Goal: Task Accomplishment & Management: Use online tool/utility

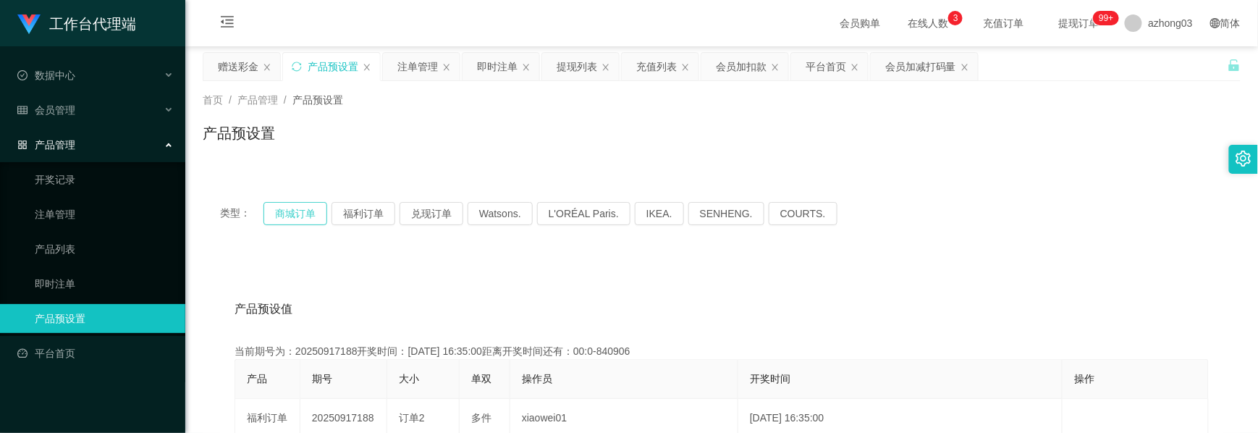
click at [302, 215] on button "商城订单" at bounding box center [295, 213] width 64 height 23
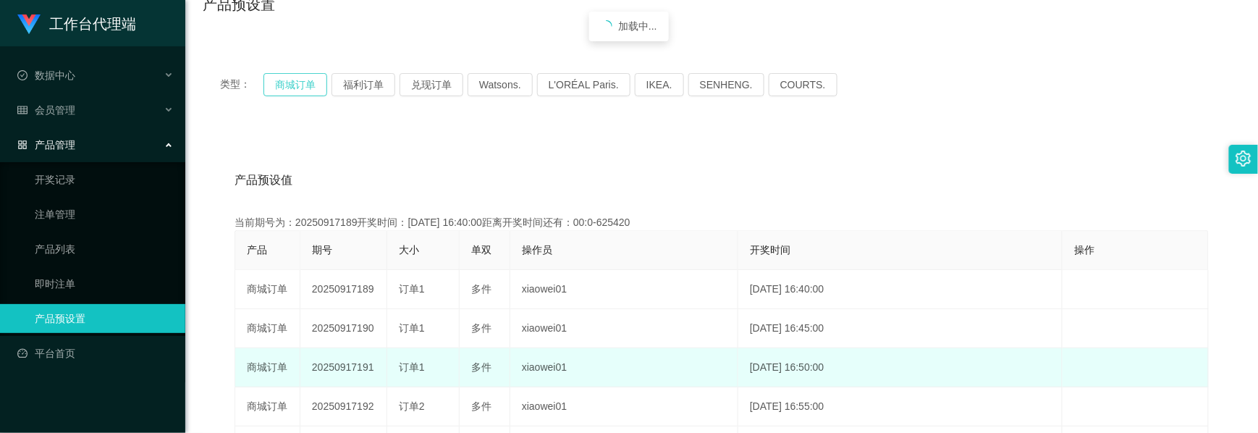
scroll to position [192, 0]
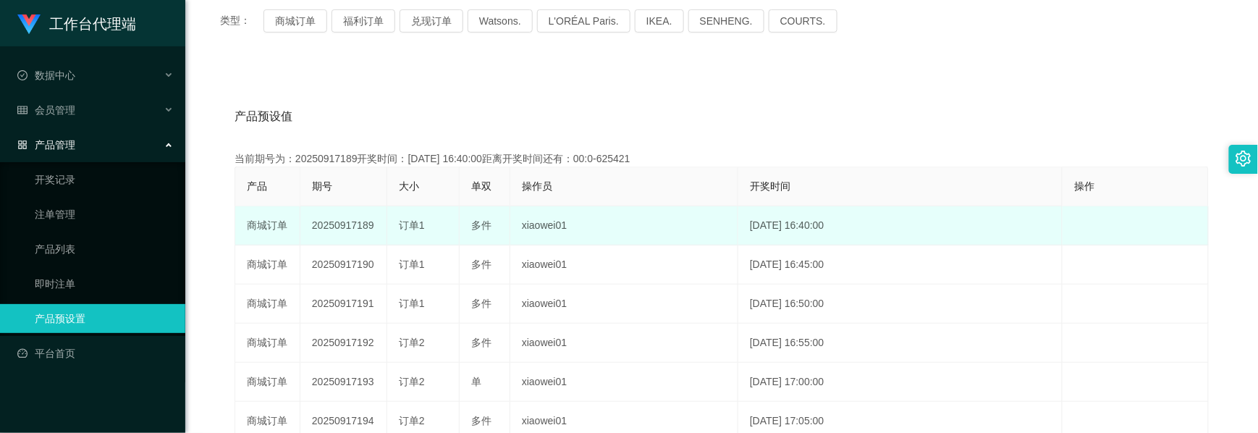
click at [344, 224] on td "20250917189" at bounding box center [343, 225] width 87 height 39
copy td "20250917189"
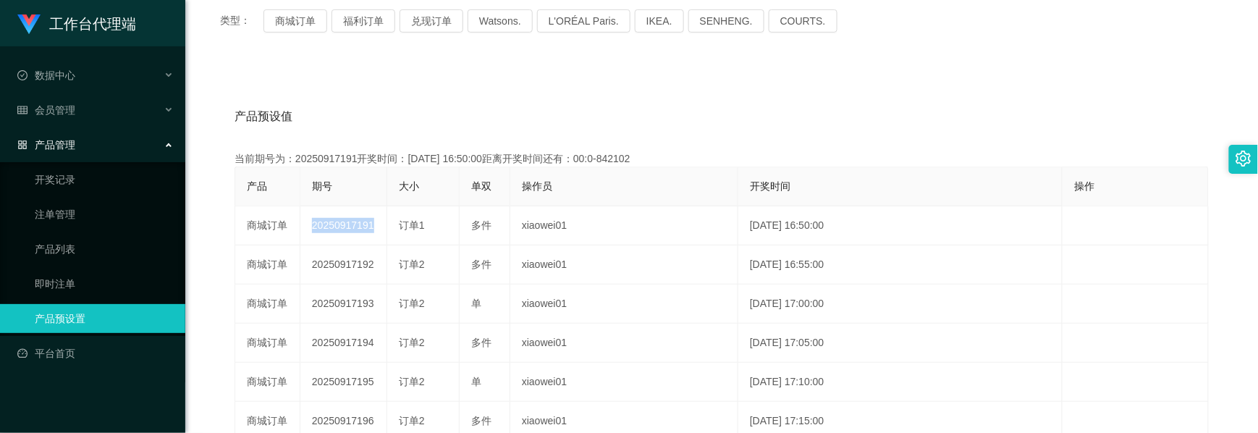
scroll to position [0, 0]
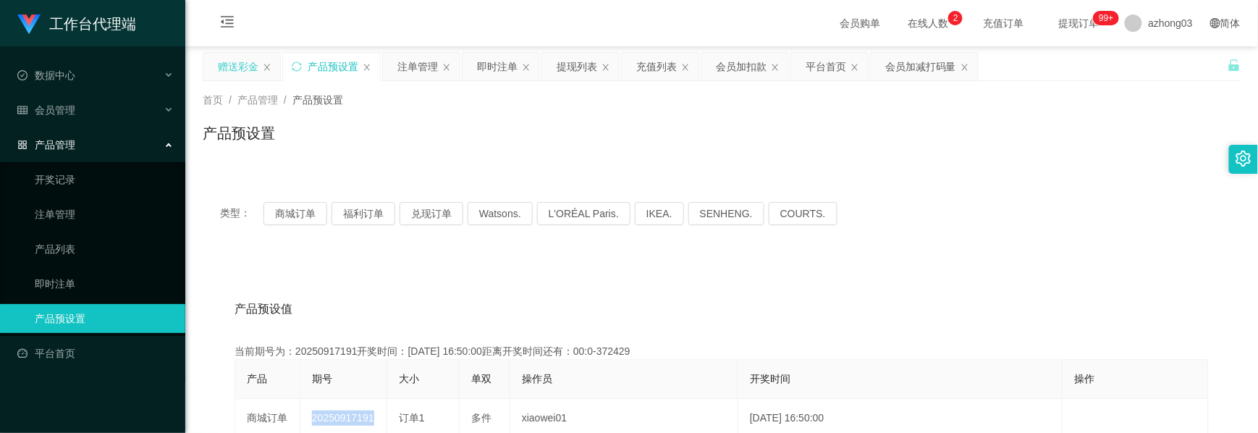
click at [241, 69] on div "赠送彩金" at bounding box center [238, 66] width 41 height 27
click at [249, 67] on div "赠送彩金" at bounding box center [238, 66] width 41 height 27
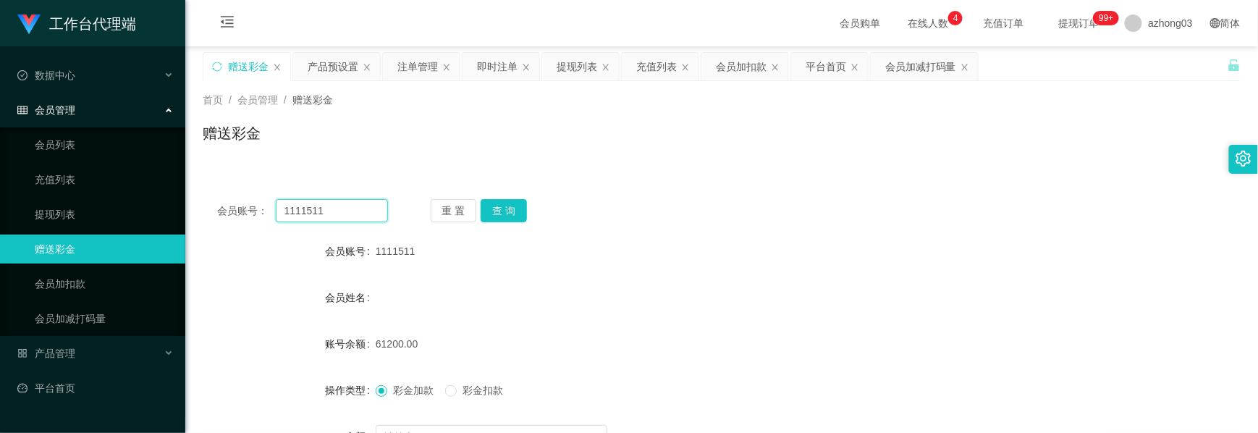
drag, startPoint x: 329, startPoint y: 214, endPoint x: 161, endPoint y: 194, distance: 169.1
click at [161, 194] on section "工作台代理端 数据中心 会员管理 会员列表 充值列表 提现列表 赠送彩金 会员加扣款 会员加减打码量 产品管理 开奖记录 注单管理 产品列表 即时注单 产品预…" at bounding box center [629, 298] width 1258 height 596
paste input "VPE433"
type input "VPE433"
click at [512, 203] on button "查 询" at bounding box center [503, 210] width 46 height 23
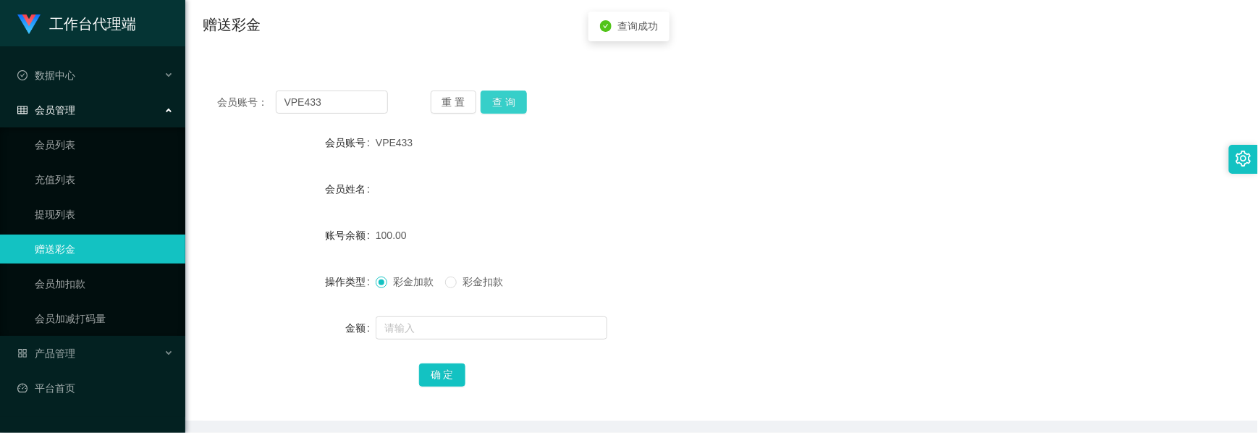
scroll to position [163, 0]
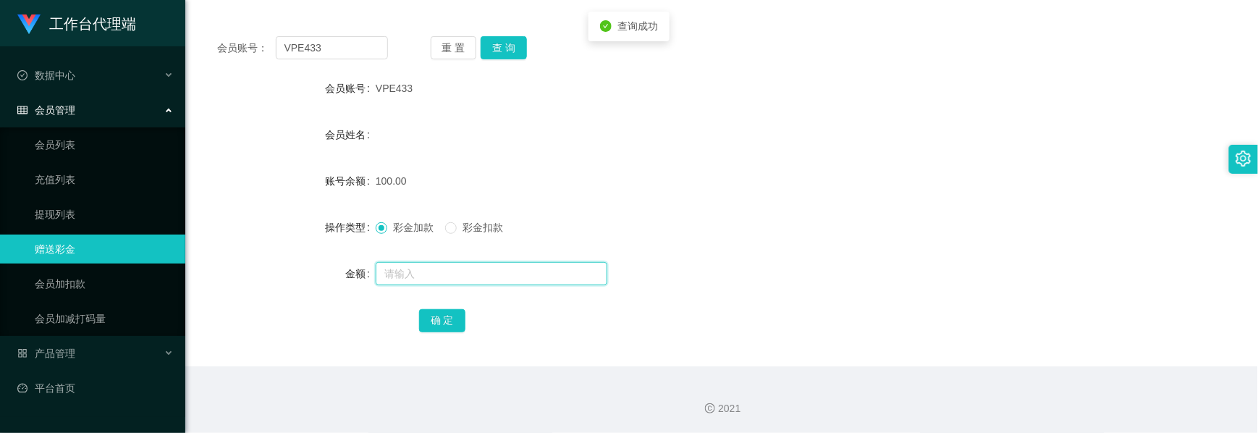
click at [430, 276] on input "text" at bounding box center [492, 273] width 232 height 23
type input "30"
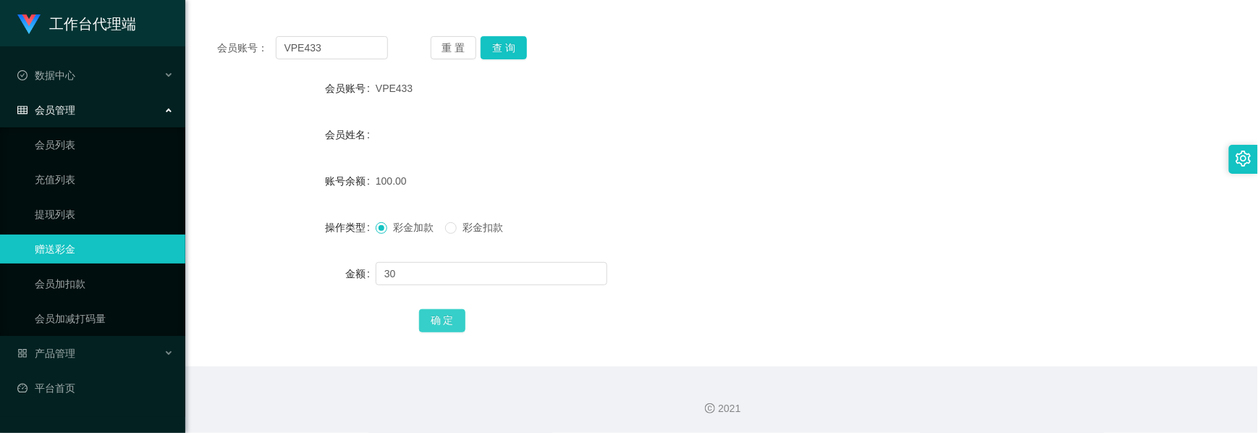
click at [430, 329] on button "确 定" at bounding box center [442, 320] width 46 height 23
click at [518, 49] on button "查 询" at bounding box center [503, 47] width 46 height 23
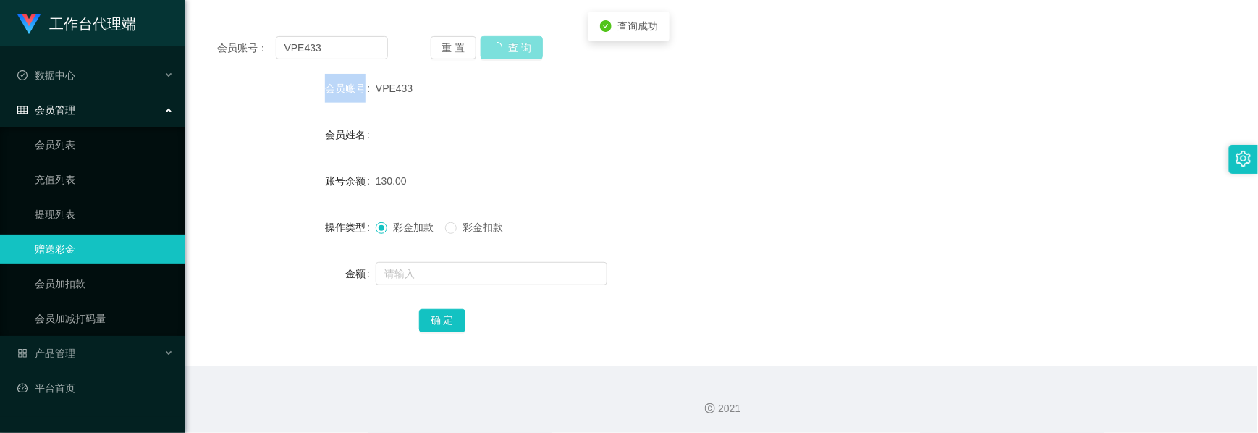
click at [518, 49] on div "重 置 查 询" at bounding box center [516, 47] width 171 height 23
click at [518, 49] on button "查 询" at bounding box center [503, 47] width 46 height 23
click at [518, 49] on div "重 置 查 询" at bounding box center [516, 47] width 171 height 23
click at [518, 49] on button "查 询" at bounding box center [503, 47] width 46 height 23
click at [518, 49] on div "重 置 查 询" at bounding box center [516, 47] width 171 height 23
